Goal: Check status

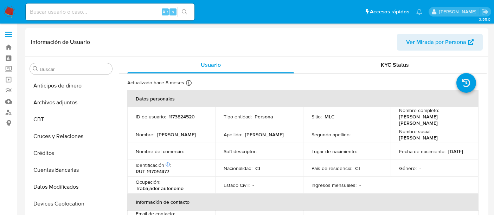
select select "10"
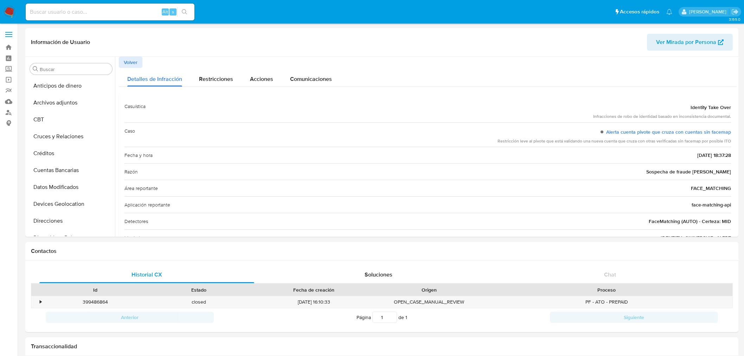
select select "10"
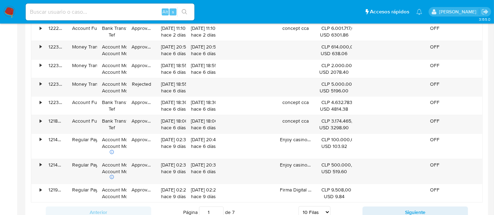
scroll to position [40, 0]
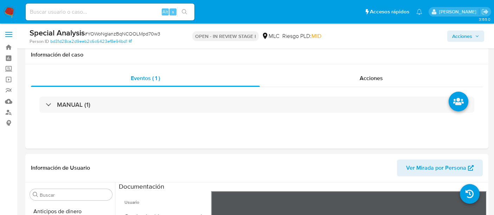
select select "10"
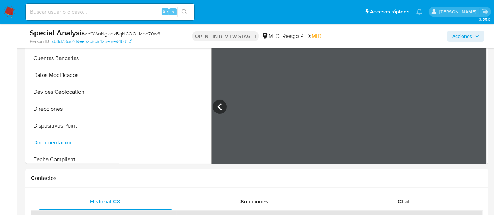
scroll to position [177, 0]
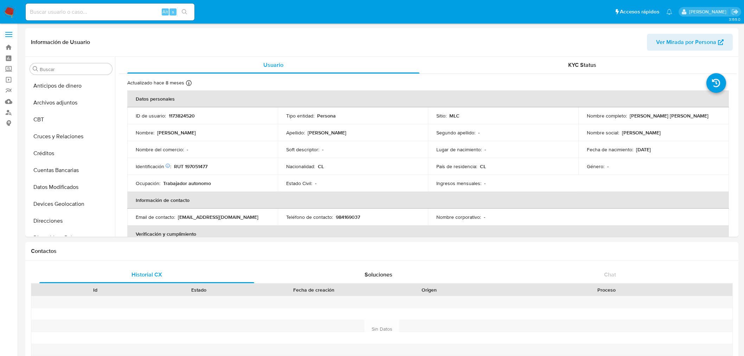
select select "10"
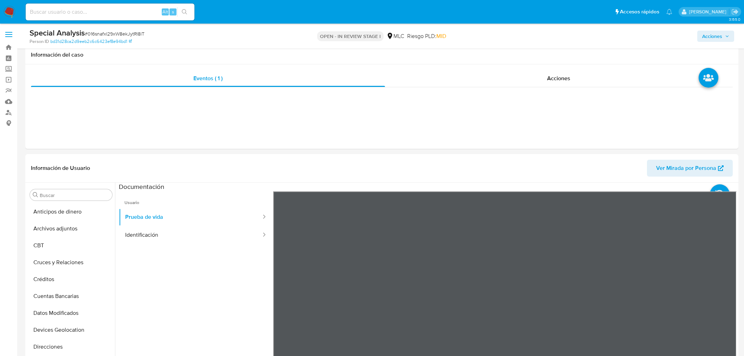
select select "10"
